Goal: Information Seeking & Learning: Learn about a topic

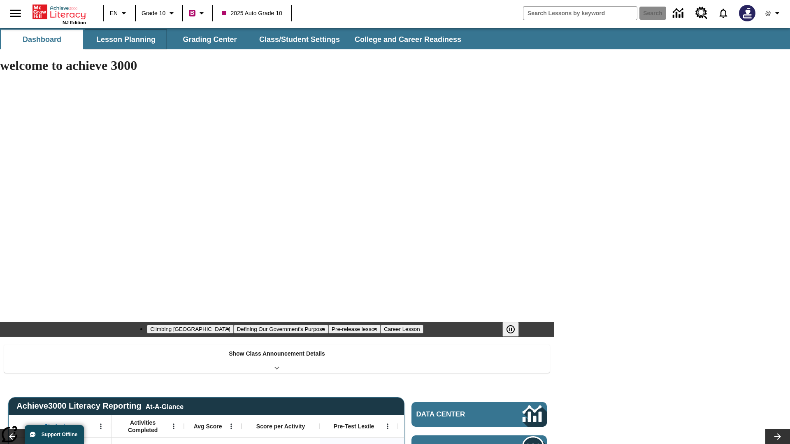
click at [126, 39] on button "Lesson Planning" at bounding box center [126, 40] width 82 height 20
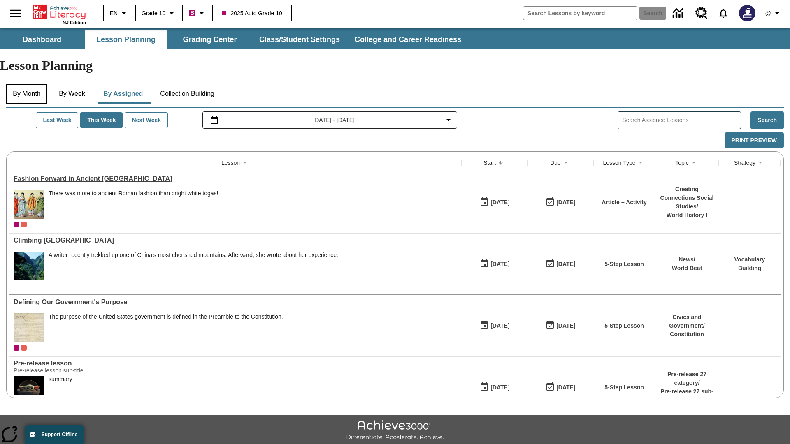
click at [28, 84] on button "By Month" at bounding box center [26, 94] width 41 height 20
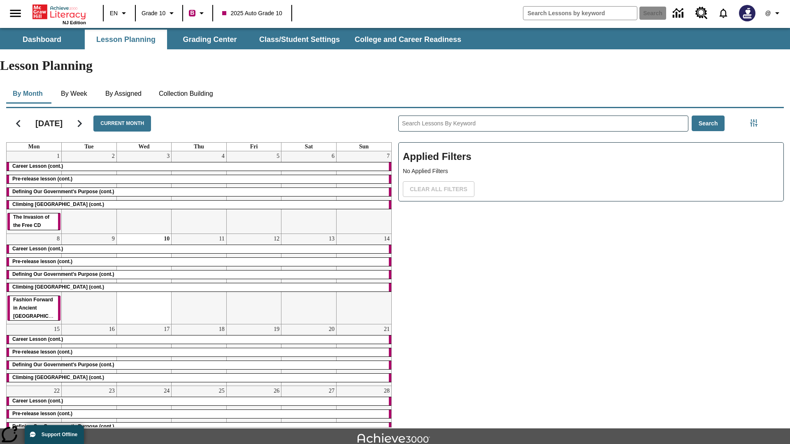
click at [199, 162] on div "Career Lesson (cont.)" at bounding box center [199, 166] width 385 height 8
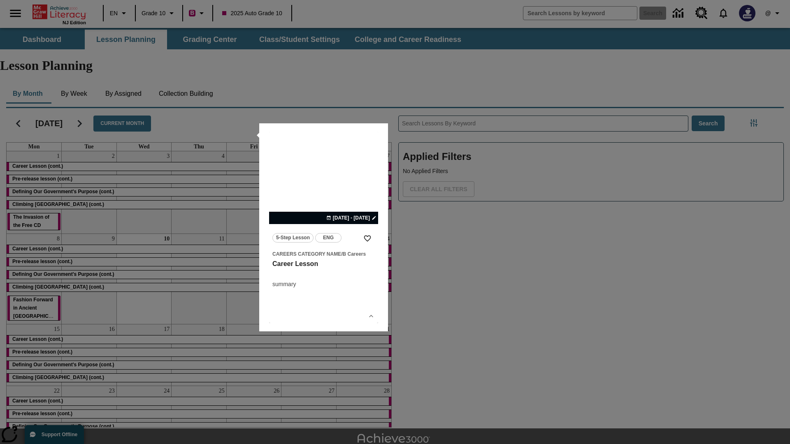
scroll to position [18, 0]
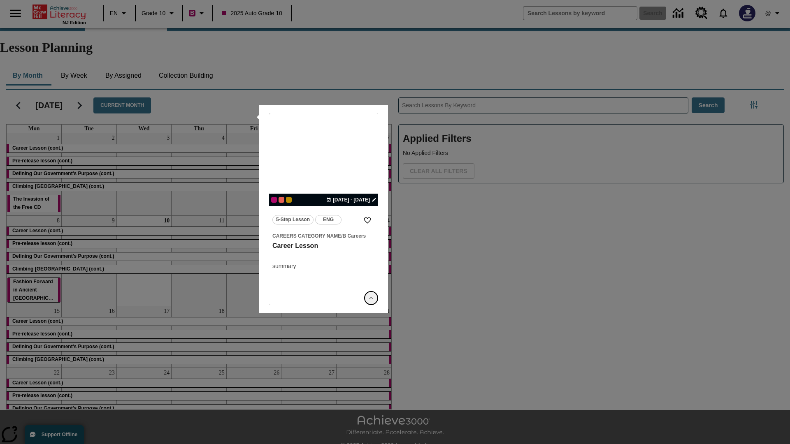
click at [371, 298] on icon "Show Details" at bounding box center [371, 298] width 8 height 8
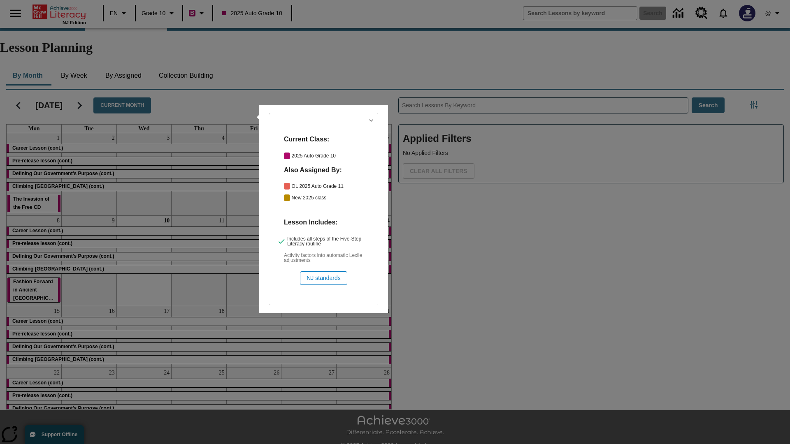
click at [371, 120] on icon "Hide Details" at bounding box center [371, 120] width 8 height 8
